Goal: Transaction & Acquisition: Purchase product/service

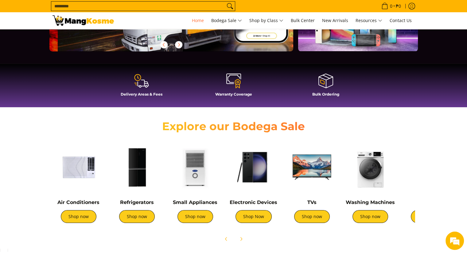
scroll to position [0, 244]
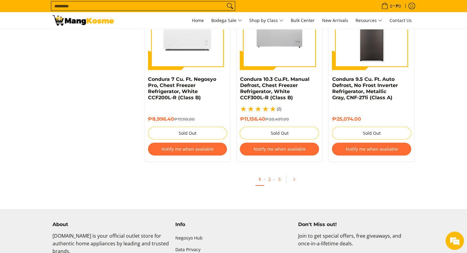
scroll to position [1342, 0]
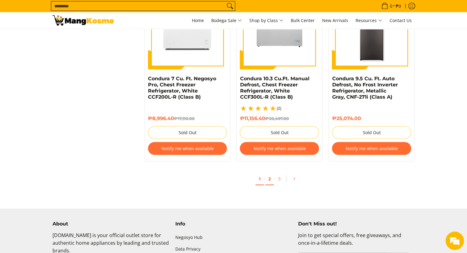
click at [269, 181] on link "2" at bounding box center [269, 179] width 9 height 13
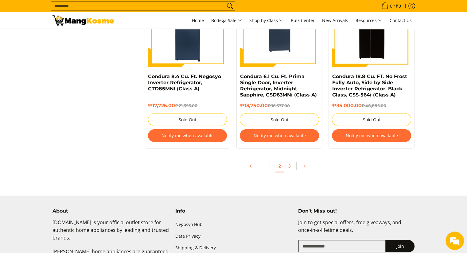
scroll to position [1329, 0]
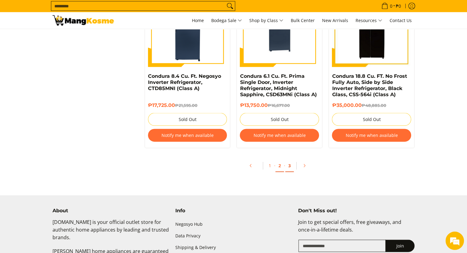
click at [289, 165] on link "3" at bounding box center [289, 166] width 9 height 13
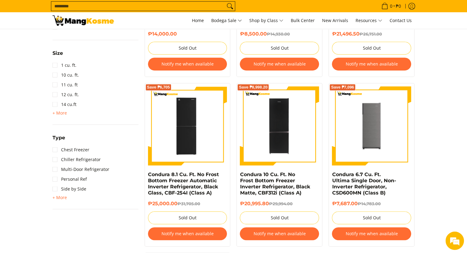
scroll to position [393, 0]
click at [382, 238] on button "Notify me when available" at bounding box center [371, 234] width 79 height 13
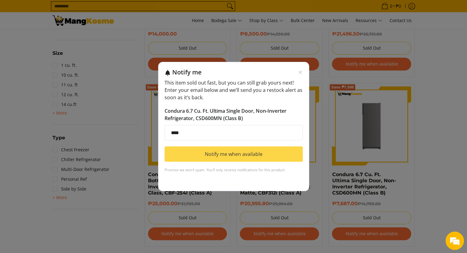
type input "**********"
click at [227, 153] on button "Notify me when available" at bounding box center [233, 154] width 138 height 15
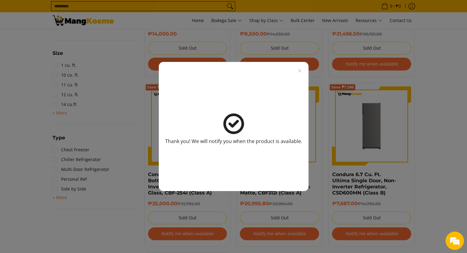
click at [442, 141] on div "Thank you! We will notify you when the product is available." at bounding box center [233, 126] width 467 height 253
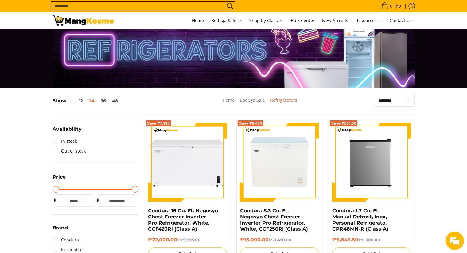
scroll to position [0, 0]
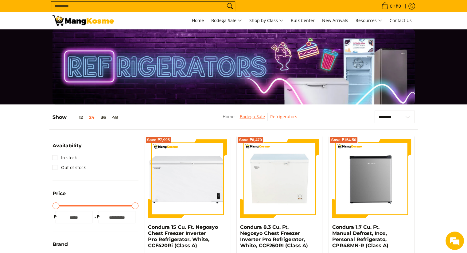
click at [249, 117] on link "Bodega Sale" at bounding box center [251, 117] width 25 height 6
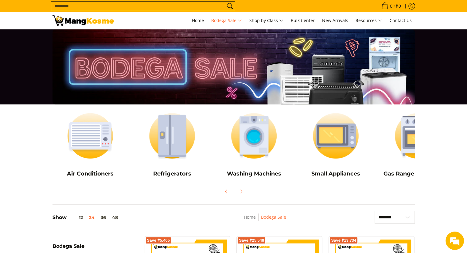
click at [334, 172] on h5 "Small Appliances" at bounding box center [336, 174] width 76 height 7
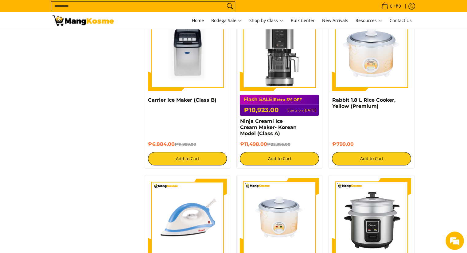
scroll to position [594, 0]
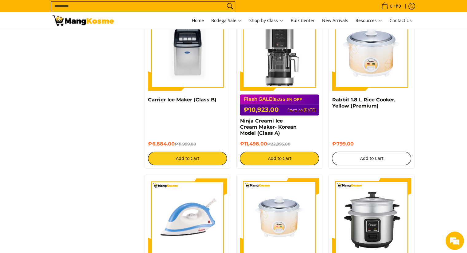
click at [389, 152] on button "Add to Cart" at bounding box center [371, 159] width 79 height 14
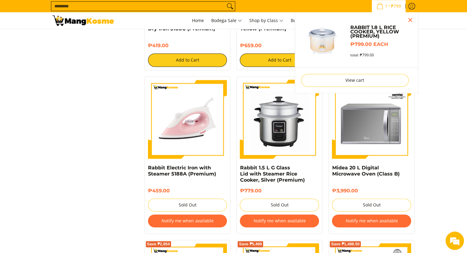
scroll to position [838, 0]
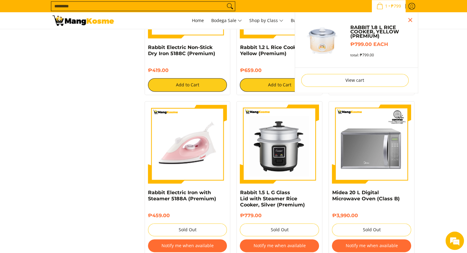
click at [384, 216] on div "₱3,990.00 Sold Out Notify me when available" at bounding box center [371, 231] width 79 height 49
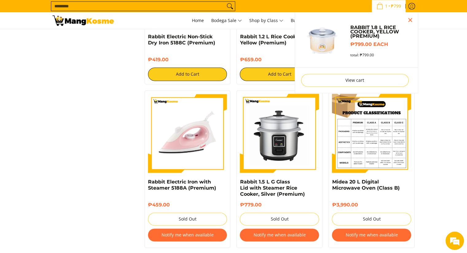
scroll to position [825, 0]
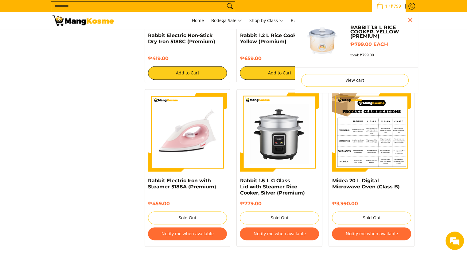
click at [381, 138] on img at bounding box center [371, 132] width 79 height 79
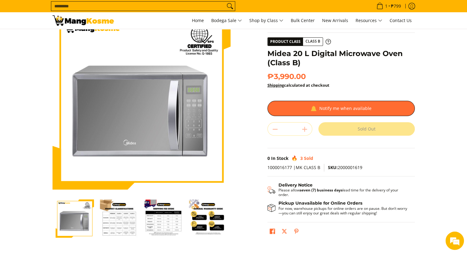
click at [121, 226] on img "Midea 20 L Digital Microwave Oven (Class B)-2" at bounding box center [119, 219] width 38 height 38
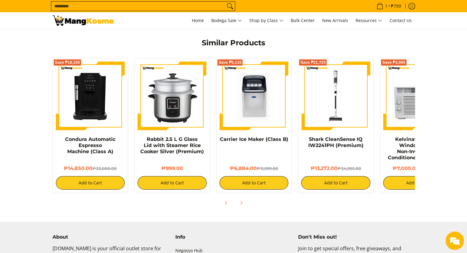
scroll to position [441, 0]
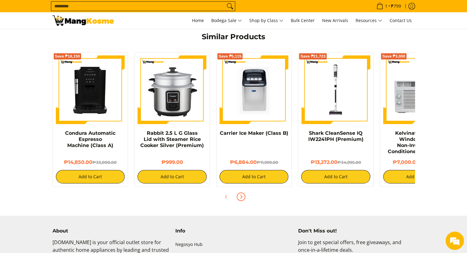
click at [240, 195] on icon "Next" at bounding box center [240, 197] width 5 height 5
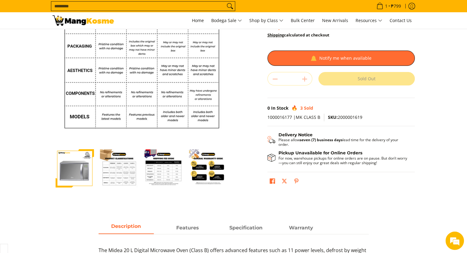
scroll to position [0, 0]
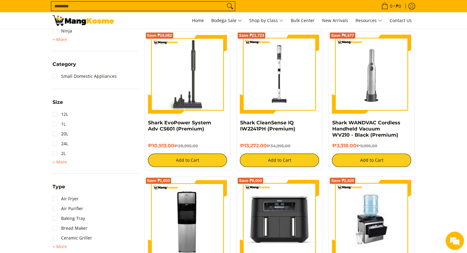
scroll to position [267, 0]
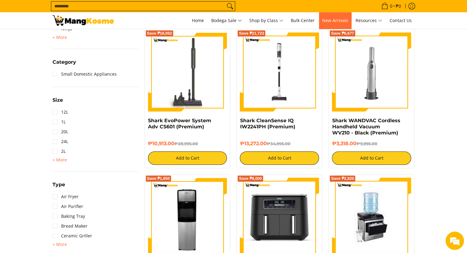
click at [345, 24] on link "New Arrivals" at bounding box center [335, 20] width 32 height 17
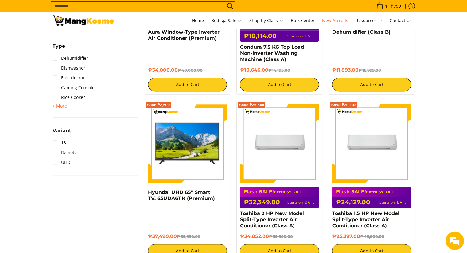
scroll to position [629, 0]
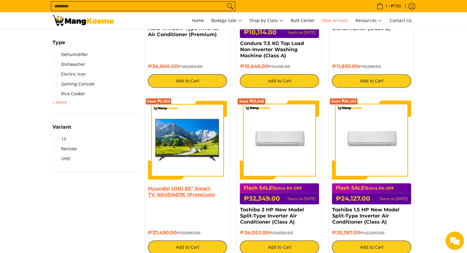
click at [189, 196] on link "Hyundai UHD 65" Smart TV, 65UDA611K (Premium)" at bounding box center [181, 192] width 67 height 12
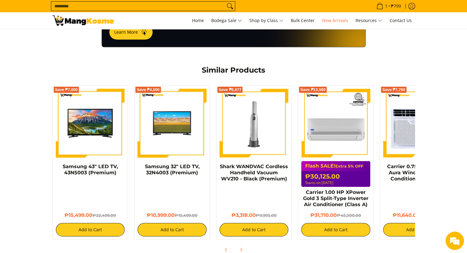
scroll to position [401, 0]
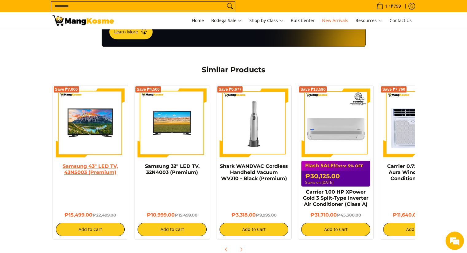
click at [100, 164] on link "Samsung 43" LED TV, 43N5003 (Premium)" at bounding box center [90, 170] width 55 height 12
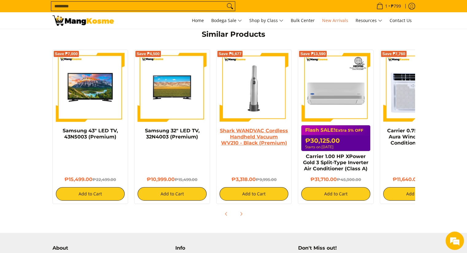
scroll to position [435, 0]
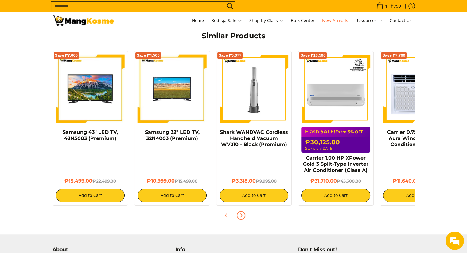
click at [239, 213] on icon "Next" at bounding box center [240, 215] width 5 height 5
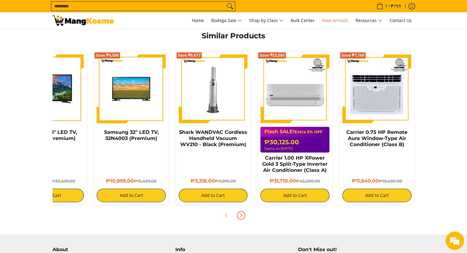
scroll to position [0, 41]
click at [241, 213] on icon "Next" at bounding box center [240, 215] width 5 height 5
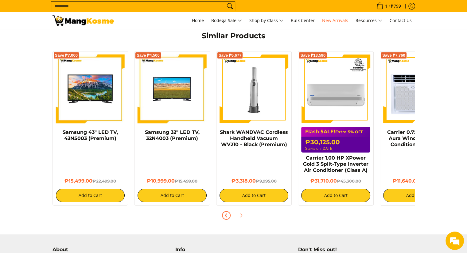
click at [226, 213] on icon "Previous" at bounding box center [226, 215] width 5 height 5
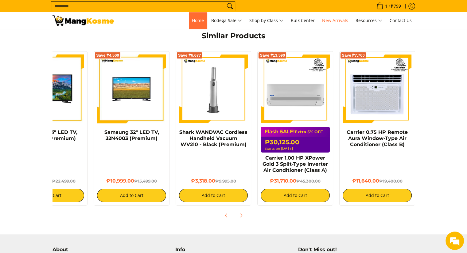
click at [196, 23] on link "Home" at bounding box center [198, 20] width 18 height 17
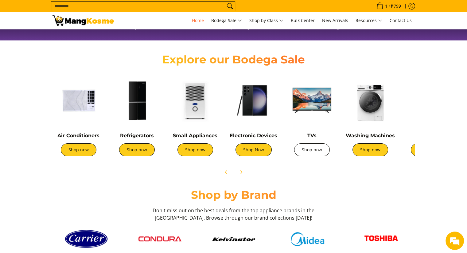
scroll to position [0, 244]
click at [315, 152] on link "Shop now" at bounding box center [312, 150] width 36 height 13
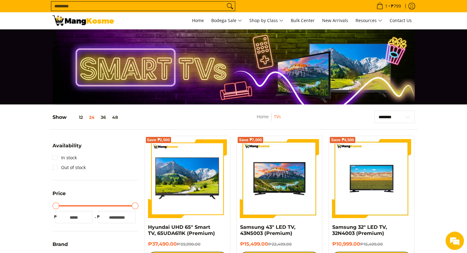
scroll to position [16482, 0]
